Goal: Task Accomplishment & Management: Manage account settings

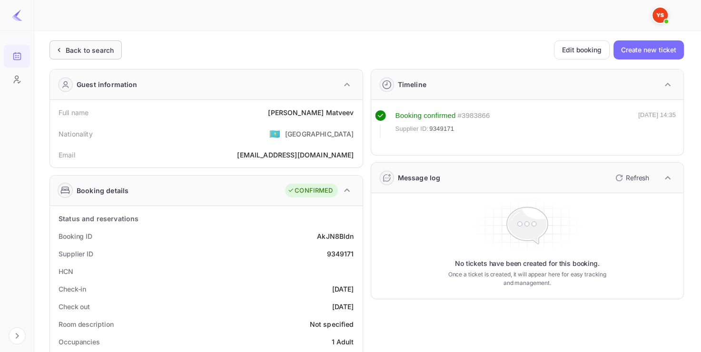
click at [71, 55] on div "Back to search" at bounding box center [86, 49] width 72 height 19
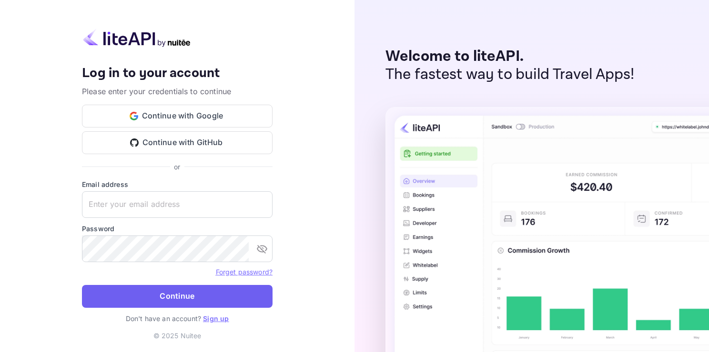
type input "[EMAIL_ADDRESS][DOMAIN_NAME]"
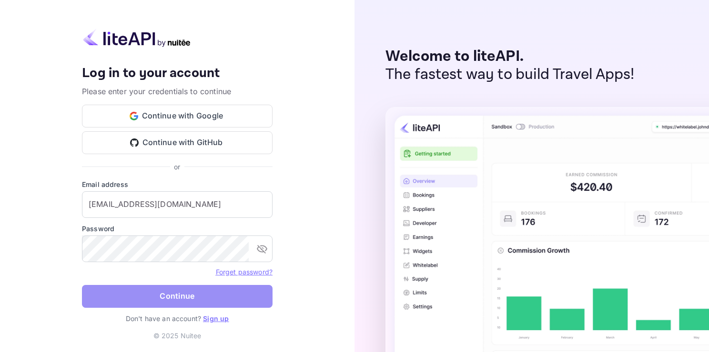
click at [148, 306] on button "Continue" at bounding box center [177, 296] width 190 height 23
